Goal: Information Seeking & Learning: Learn about a topic

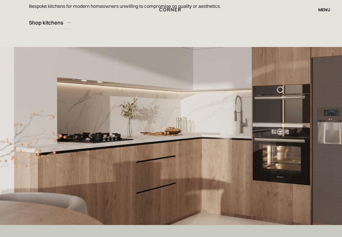
scroll to position [4, 0]
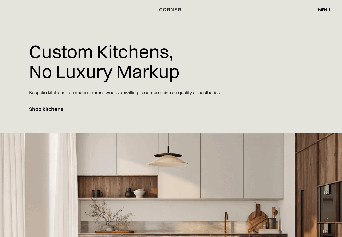
click at [65, 110] on link "Shop kitchens" at bounding box center [49, 109] width 41 height 13
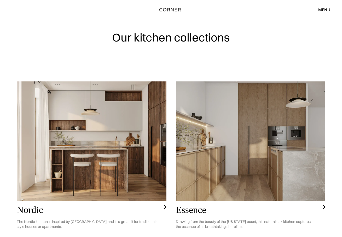
click at [326, 8] on div "menu" at bounding box center [324, 10] width 12 height 4
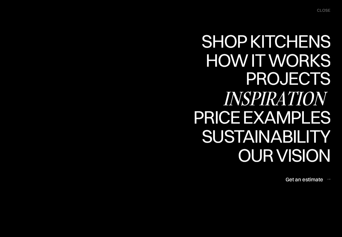
scroll to position [2, 0]
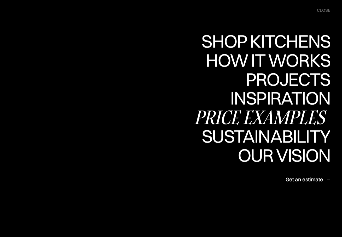
click at [256, 118] on div "Price examples" at bounding box center [261, 117] width 137 height 18
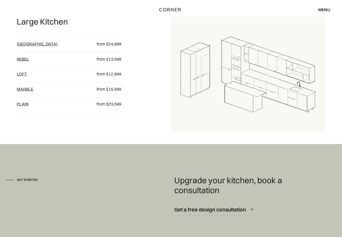
scroll to position [608, 0]
click at [25, 43] on link "Berlin" at bounding box center [37, 43] width 41 height 5
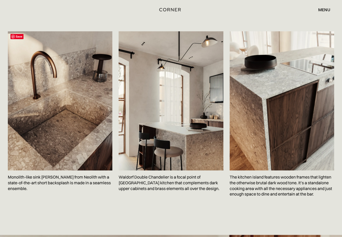
scroll to position [791, 0]
click at [321, 7] on div "menu close" at bounding box center [321, 9] width 17 height 9
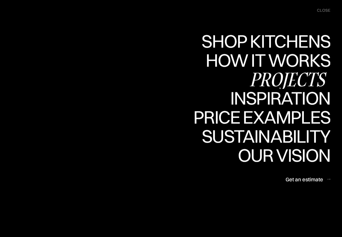
click at [284, 75] on div "Projects" at bounding box center [287, 79] width 85 height 18
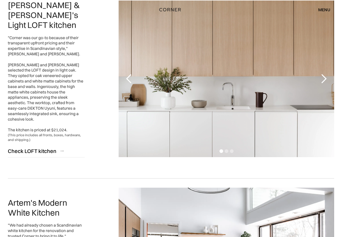
scroll to position [453, 0]
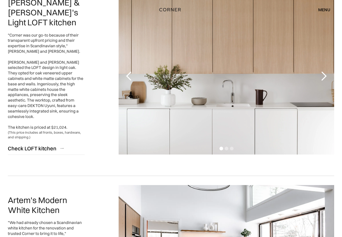
click at [320, 77] on div "next slide" at bounding box center [323, 76] width 10 height 10
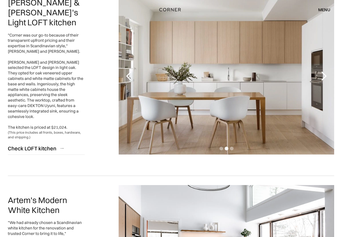
scroll to position [454, 0]
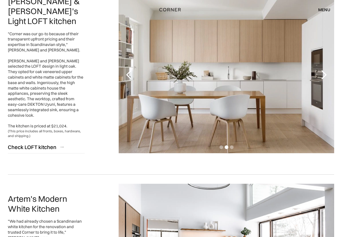
click at [320, 77] on div "next slide" at bounding box center [323, 75] width 10 height 10
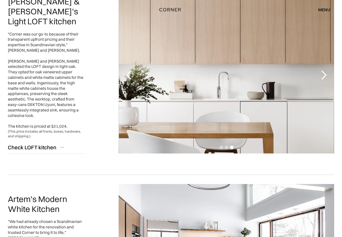
scroll to position [455, 0]
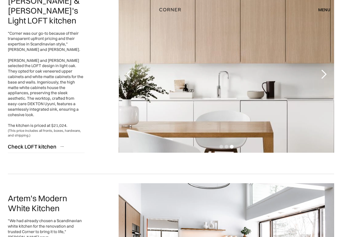
click at [320, 77] on div "next slide" at bounding box center [323, 74] width 10 height 10
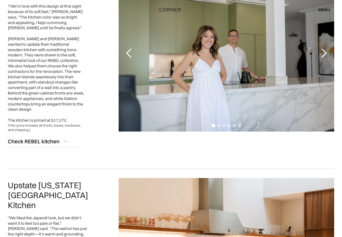
scroll to position [984, 0]
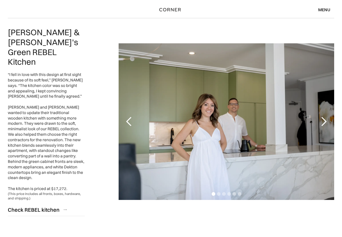
click at [323, 116] on div "next slide" at bounding box center [323, 121] width 10 height 10
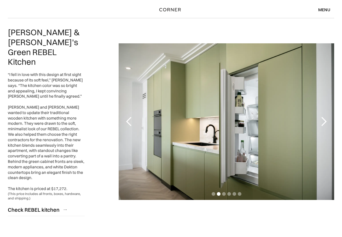
click at [323, 116] on div "next slide" at bounding box center [323, 121] width 10 height 10
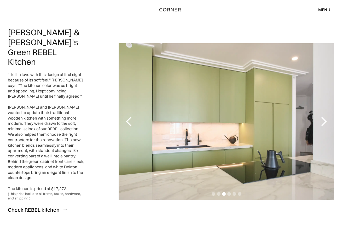
click at [323, 116] on div "next slide" at bounding box center [323, 121] width 10 height 10
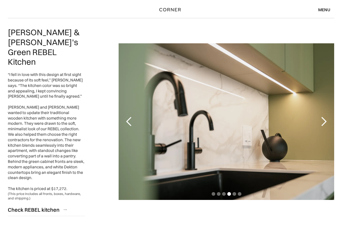
click at [323, 116] on div "next slide" at bounding box center [323, 121] width 10 height 10
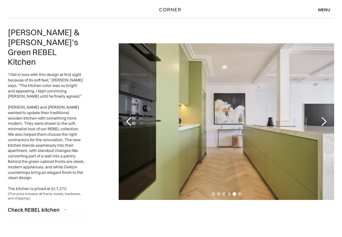
click at [323, 116] on div "next slide" at bounding box center [323, 121] width 10 height 10
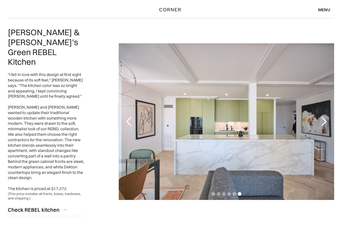
click at [323, 116] on div "next slide" at bounding box center [323, 121] width 10 height 10
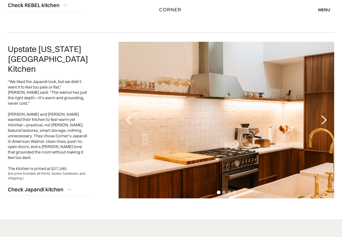
scroll to position [1189, 0]
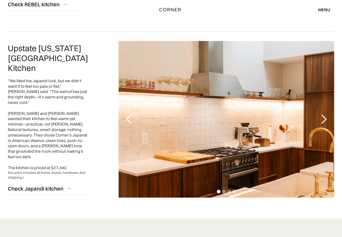
click at [323, 114] on div "next slide" at bounding box center [323, 119] width 10 height 10
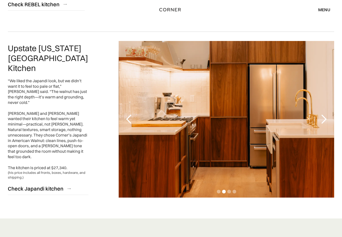
click at [323, 114] on div "next slide" at bounding box center [323, 119] width 10 height 10
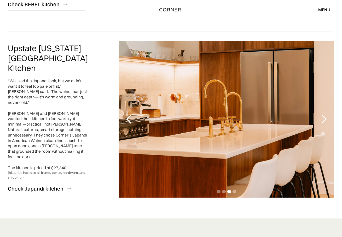
click at [324, 114] on div "next slide" at bounding box center [323, 119] width 10 height 10
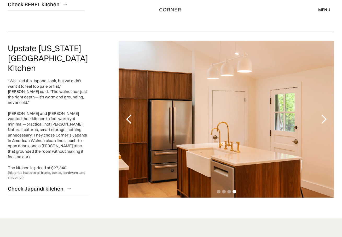
click at [324, 114] on div "next slide" at bounding box center [323, 119] width 10 height 10
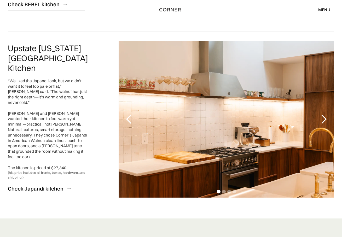
click at [324, 114] on div "next slide" at bounding box center [323, 119] width 10 height 10
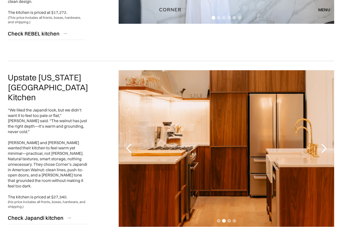
scroll to position [1162, 0]
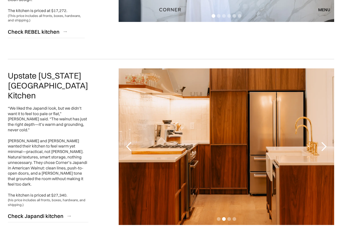
click at [321, 141] on div "next slide" at bounding box center [323, 146] width 10 height 10
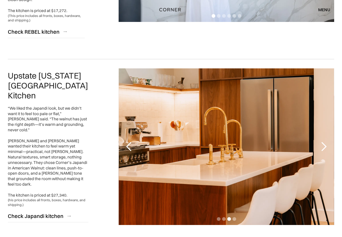
click at [321, 141] on div "next slide" at bounding box center [323, 146] width 10 height 10
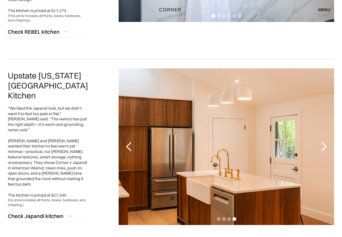
click at [321, 141] on div "next slide" at bounding box center [323, 146] width 10 height 10
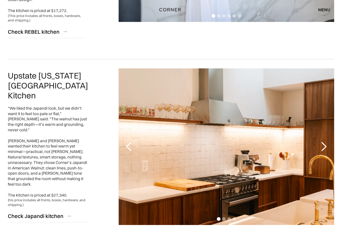
click at [321, 141] on div "next slide" at bounding box center [323, 146] width 10 height 10
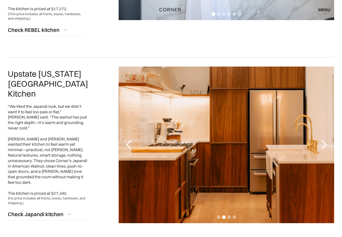
scroll to position [1164, 0]
click at [323, 140] on div "next slide" at bounding box center [323, 145] width 10 height 10
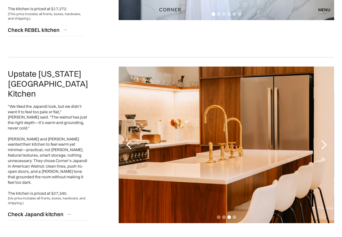
click at [323, 140] on div "next slide" at bounding box center [323, 145] width 10 height 10
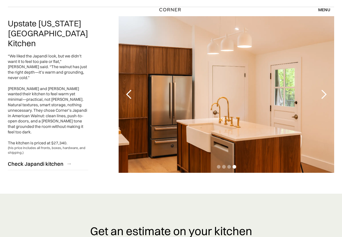
scroll to position [1214, 0]
click at [41, 160] on div "Check Japandi kitchen" at bounding box center [36, 163] width 56 height 7
click at [52, 160] on div "Check Japandi kitchen" at bounding box center [36, 163] width 56 height 7
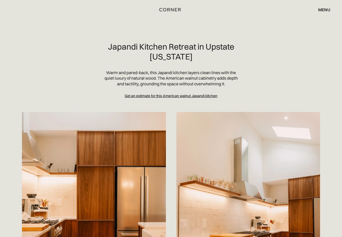
click at [319, 10] on div "menu" at bounding box center [324, 10] width 12 height 4
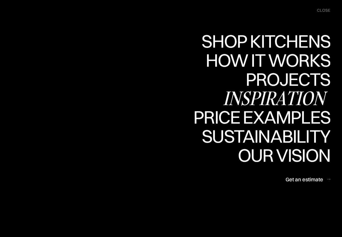
click at [292, 95] on div "Inspiration" at bounding box center [276, 98] width 107 height 18
